Goal: Task Accomplishment & Management: Use online tool/utility

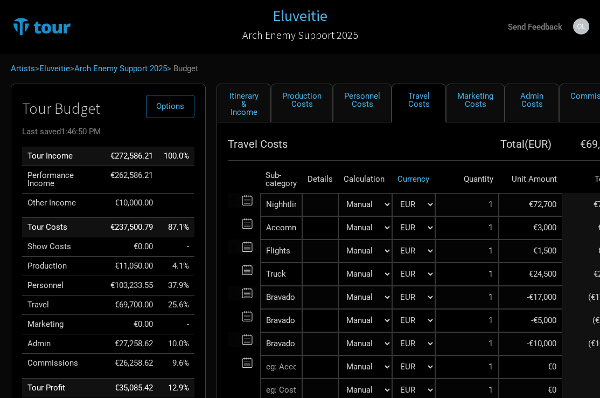
select select "EUR"
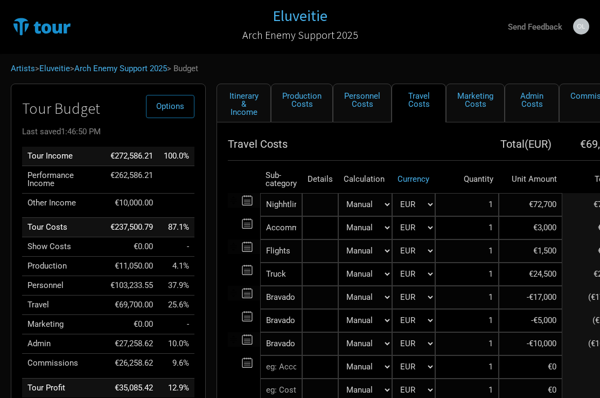
select select "EUR"
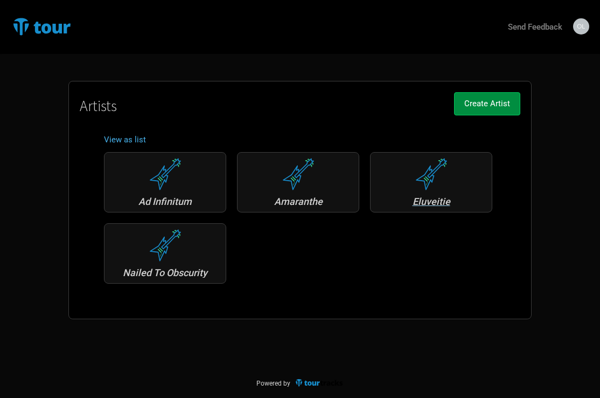
click at [434, 204] on div "Eluveitie" at bounding box center [431, 202] width 110 height 10
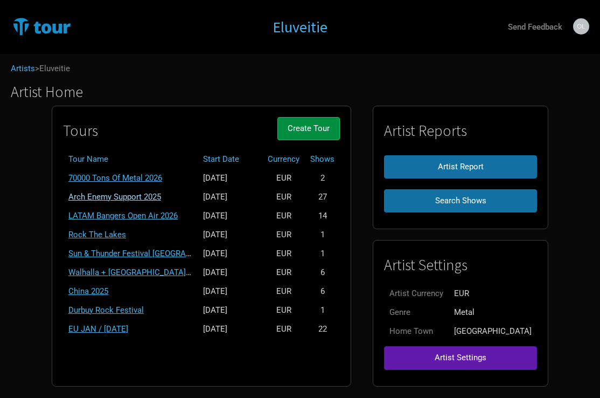
click at [135, 195] on link "Arch Enemy Support 2025" at bounding box center [114, 197] width 93 height 10
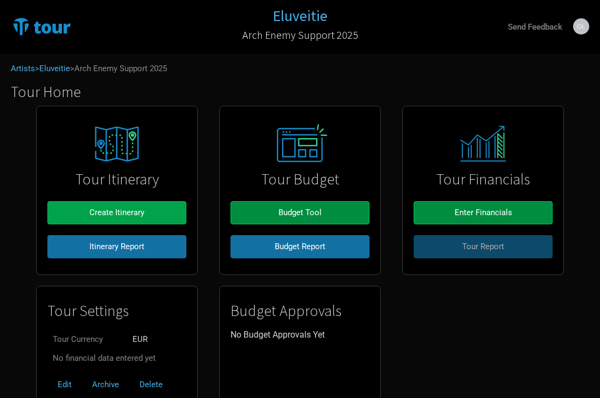
click at [103, 213] on span "Create Itinerary" at bounding box center [116, 212] width 55 height 10
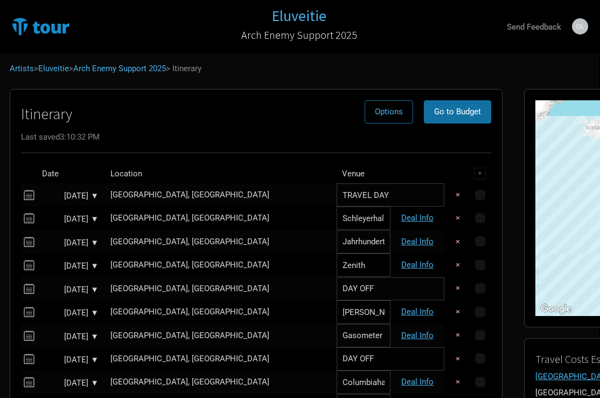
scroll to position [0, 1]
click at [365, 112] on button "Options" at bounding box center [389, 111] width 48 height 23
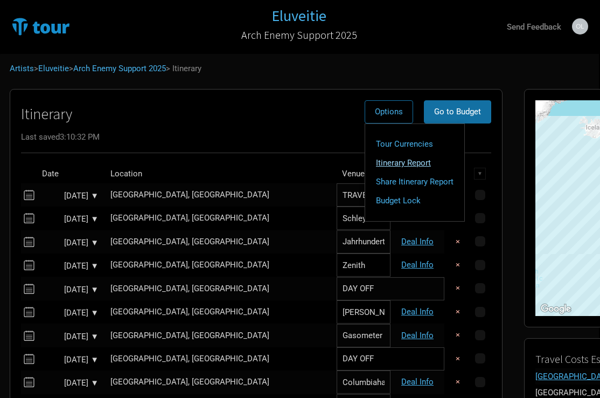
click at [376, 165] on link "Itinerary Report" at bounding box center [415, 163] width 78 height 19
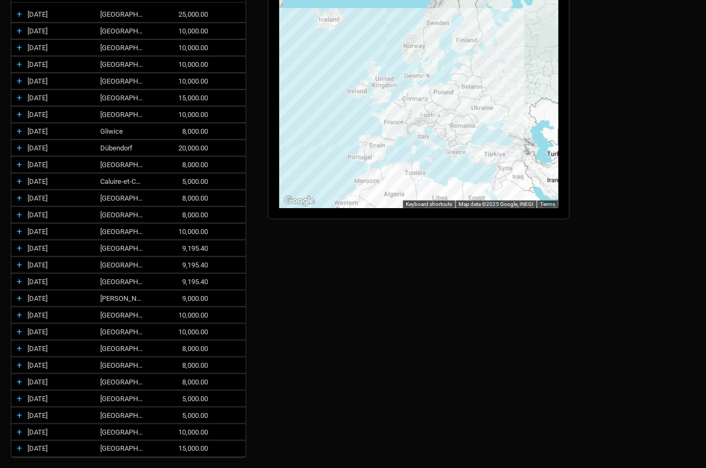
scroll to position [160, 0]
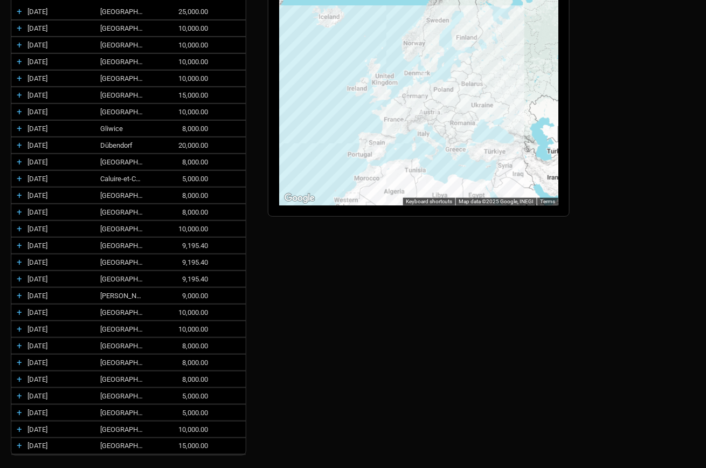
click at [381, 258] on div "← Move left → Move right ↑ Move up ↓ Move down + Zoom in - Zoom out Home Jump l…" at bounding box center [418, 219] width 323 height 493
